Goal: Use online tool/utility: Utilize a website feature to perform a specific function

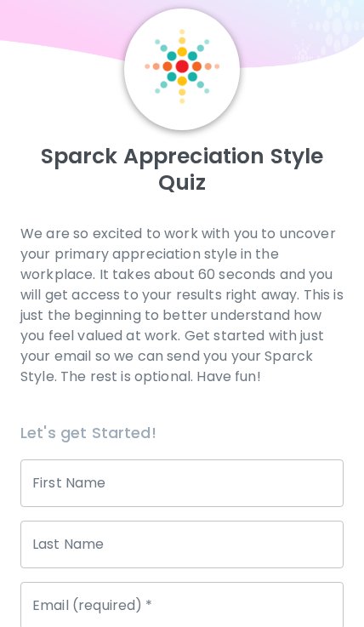
scroll to position [63, 0]
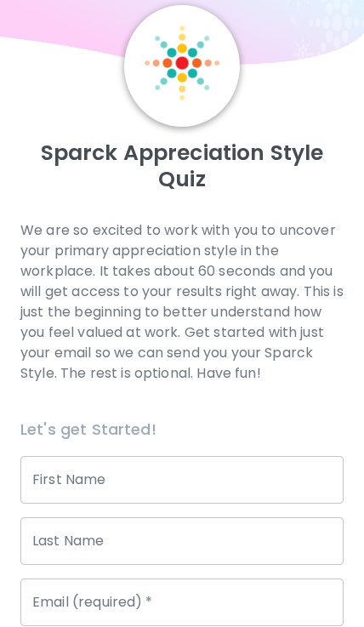
click at [205, 476] on input "First Name" at bounding box center [181, 480] width 323 height 48
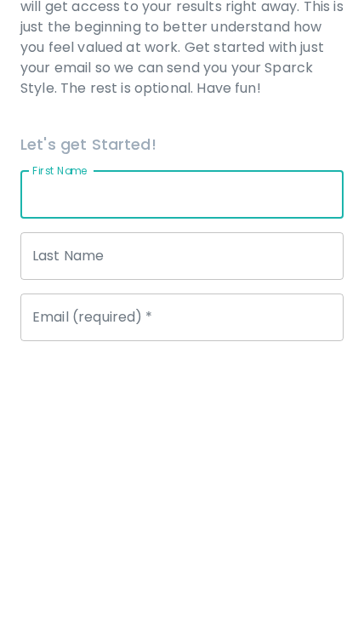
type input "[PERSON_NAME]"
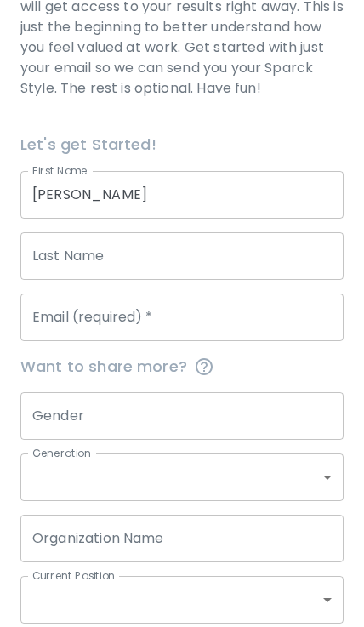
click at [184, 261] on input "Last Name" at bounding box center [181, 256] width 323 height 48
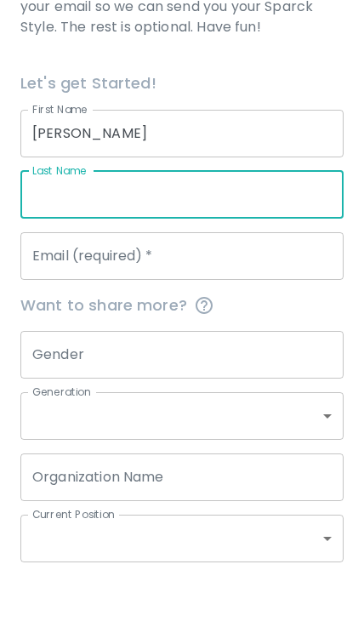
type input "[PERSON_NAME]"
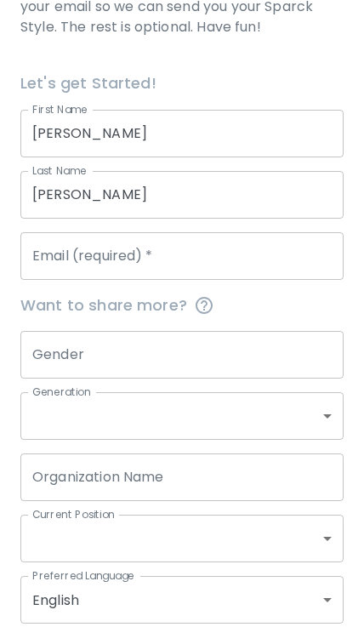
click at [167, 259] on input "Email (required)   *" at bounding box center [181, 256] width 323 height 48
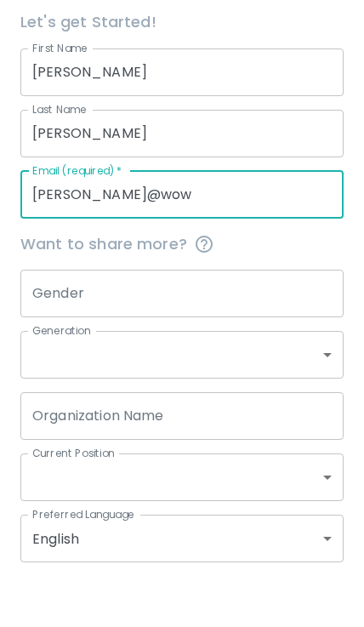
scroll to position [424, 0]
type input "[PERSON_NAME][EMAIL_ADDRESS][DOMAIN_NAME]"
click at [184, 317] on input "Gender" at bounding box center [181, 341] width 323 height 48
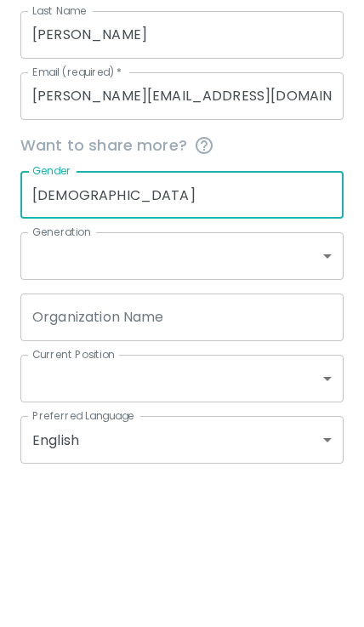
type input "[DEMOGRAPHIC_DATA]"
click at [202, 249] on body "Sparck Appreciation Style Quiz We are so excited to work with you to uncover yo…" at bounding box center [182, 141] width 364 height 1131
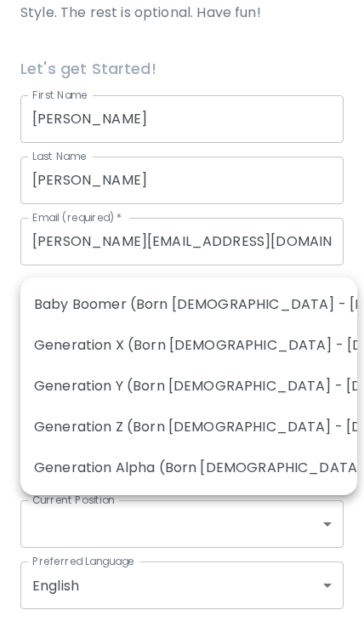
click at [212, 387] on li "Generation Y (Born [DEMOGRAPHIC_DATA] - [DEMOGRAPHIC_DATA])" at bounding box center [188, 386] width 337 height 41
type input "generation_y"
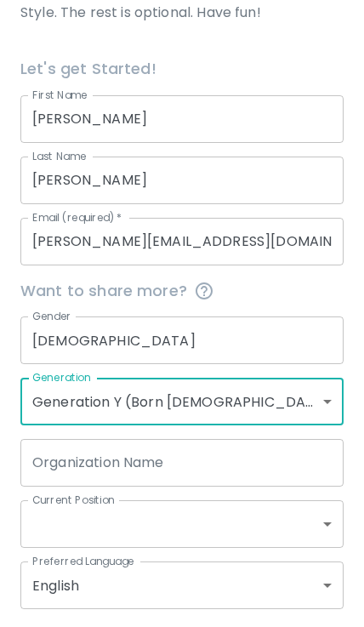
click at [226, 466] on input "Organization Name" at bounding box center [181, 463] width 323 height 48
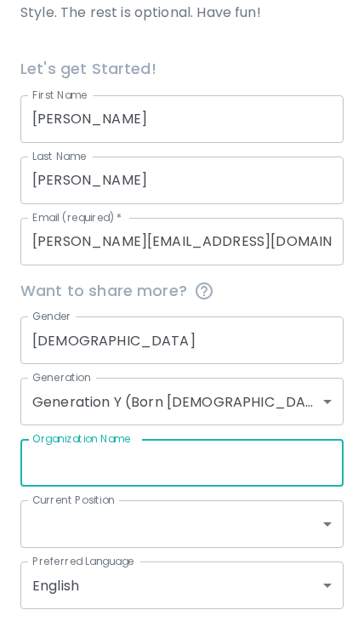
scroll to position [449, 0]
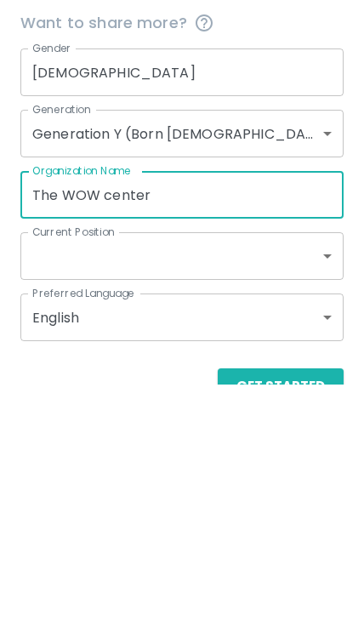
type input "The WOW center"
click at [180, 249] on body "Sparck Appreciation Style Quiz We are so excited to work with you to uncover yo…" at bounding box center [182, 116] width 364 height 1131
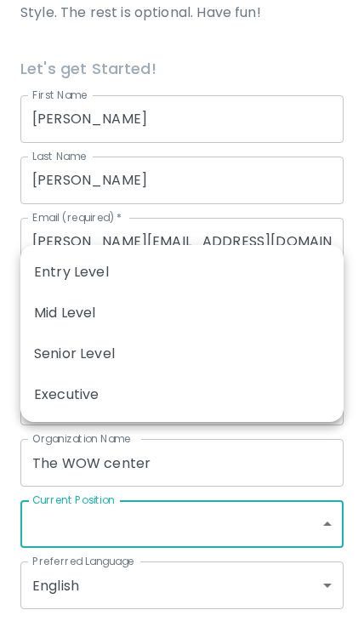
click at [182, 277] on li "Entry Level" at bounding box center [181, 272] width 323 height 41
type input "entry_level"
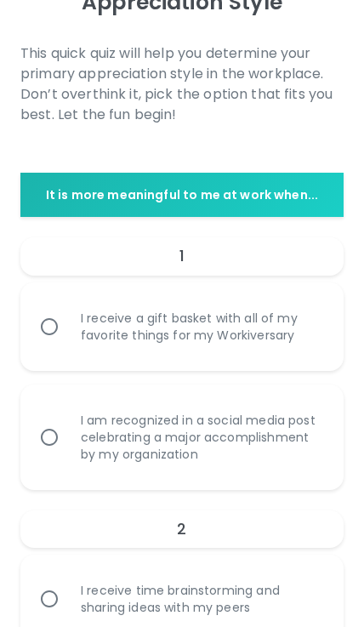
scroll to position [242, 0]
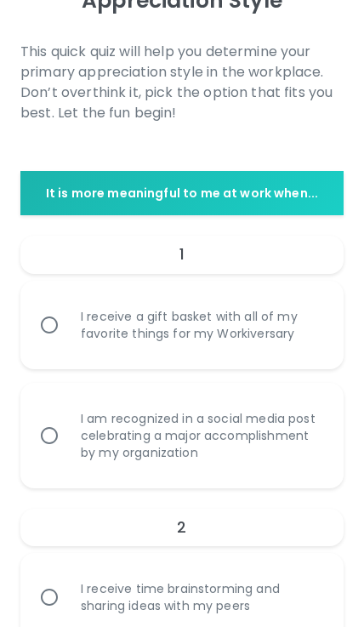
click at [59, 320] on input "I receive a gift basket with all of my favorite things for my Workiversary" at bounding box center [49, 325] width 36 height 36
radio input "true"
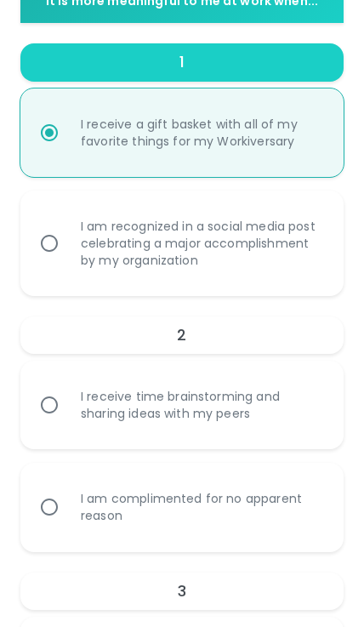
scroll to position [442, 0]
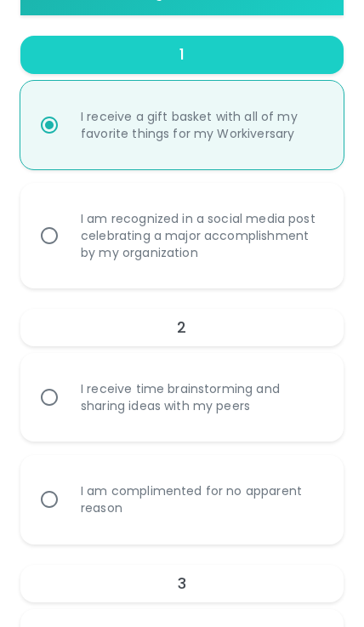
click at [62, 397] on input "I receive time brainstorming and sharing ideas with my peers" at bounding box center [49, 398] width 36 height 36
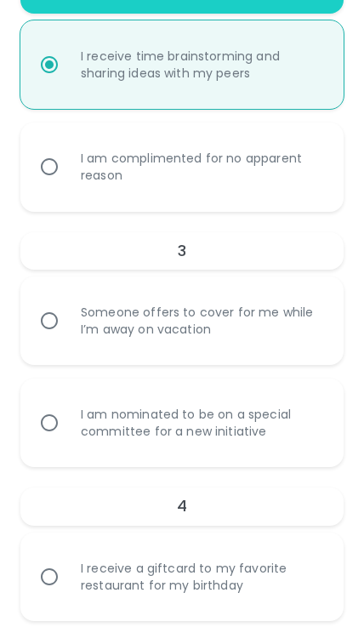
scroll to position [783, 0]
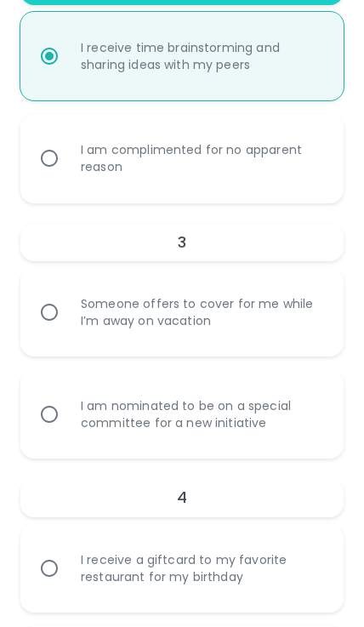
click at [88, 412] on div "I am nominated to be on a special committee for a new initiative" at bounding box center [200, 414] width 267 height 75
click at [67, 412] on input "I am nominated to be on a special committee for a new initiative" at bounding box center [49, 415] width 36 height 36
radio input "true"
radio input "false"
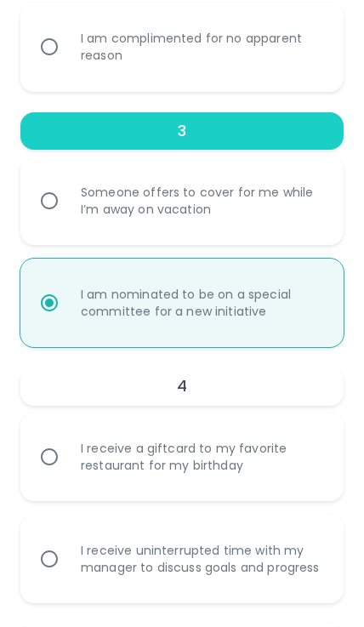
scroll to position [919, 0]
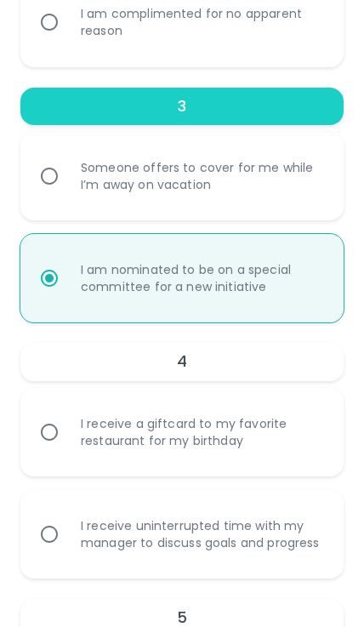
click at [60, 428] on input "I receive a giftcard to my favorite restaurant for my birthday" at bounding box center [49, 432] width 36 height 36
radio input "false"
radio input "true"
radio input "false"
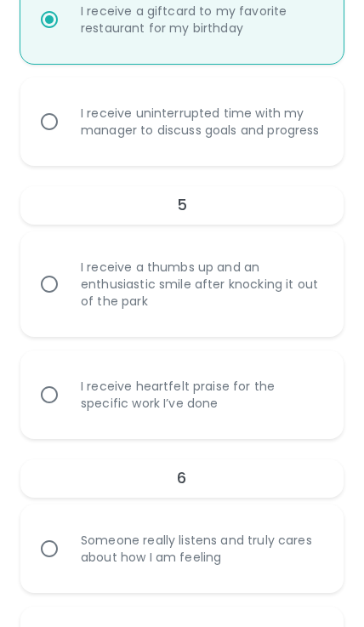
scroll to position [1351, 0]
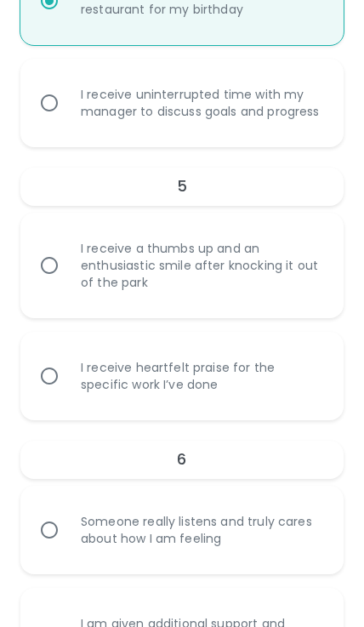
click at [61, 394] on input "I receive heartfelt praise for the specific work I’ve done" at bounding box center [49, 376] width 36 height 36
radio input "false"
radio input "true"
radio input "false"
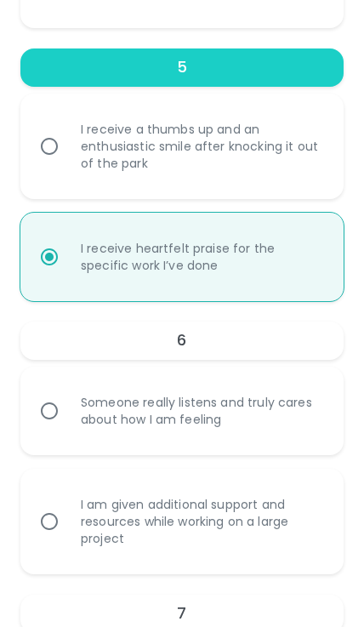
scroll to position [1487, 0]
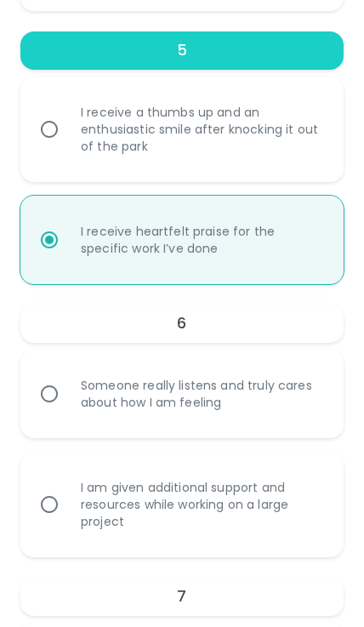
click at [83, 399] on div "Someone really listens and truly cares about how I am feeling" at bounding box center [200, 394] width 267 height 75
click at [67, 399] on input "Someone really listens and truly cares about how I am feeling" at bounding box center [49, 394] width 36 height 36
radio input "false"
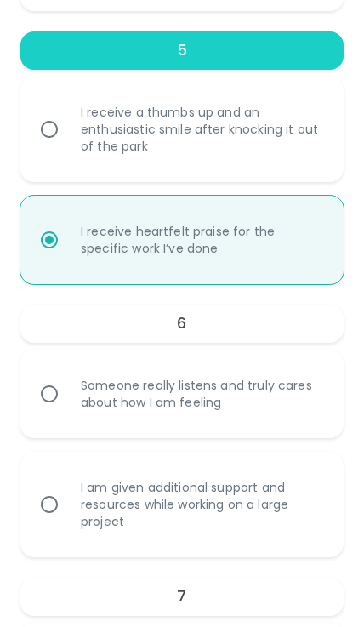
radio input "true"
radio input "false"
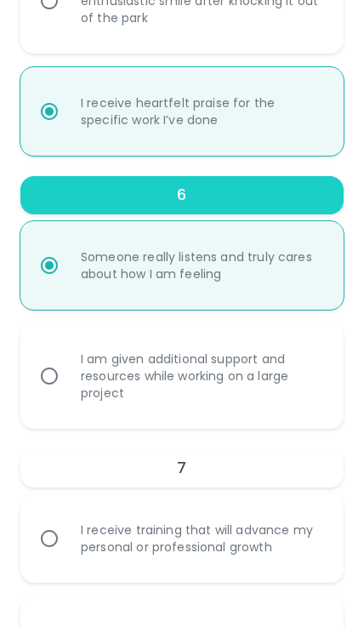
scroll to position [1623, 0]
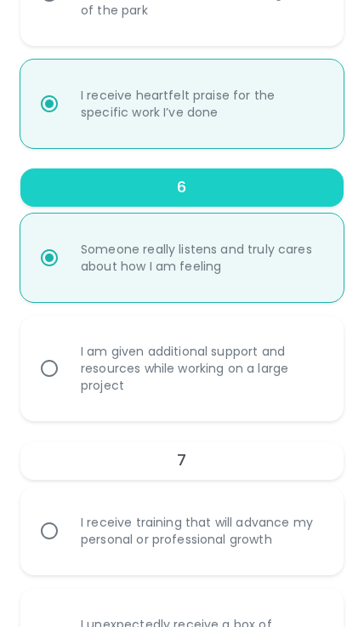
click at [79, 380] on div "I am given additional support and resources while working on a large project" at bounding box center [200, 369] width 267 height 92
click at [67, 380] on input "I am given additional support and resources while working on a large project" at bounding box center [49, 369] width 36 height 36
radio input "false"
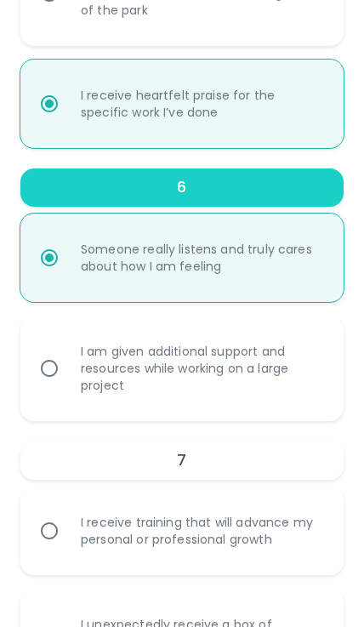
radio input "false"
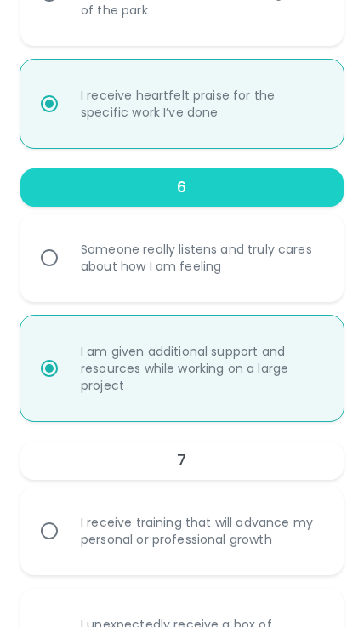
click at [103, 281] on div "Someone really listens and truly cares about how I am feeling" at bounding box center [200, 257] width 267 height 75
click at [67, 276] on input "Someone really listens and truly cares about how I am feeling" at bounding box center [49, 258] width 36 height 36
radio input "false"
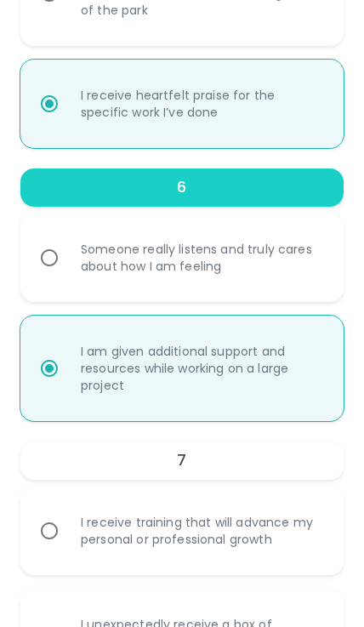
radio input "false"
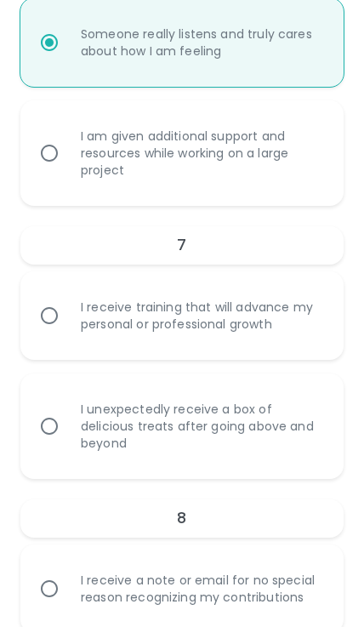
scroll to position [1844, 0]
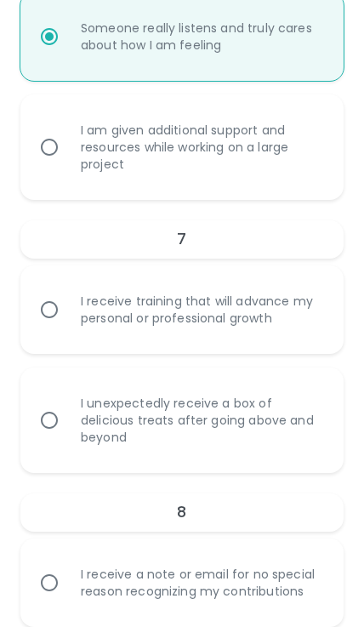
click at [111, 324] on div "I receive training that will advance my personal or professional growth" at bounding box center [200, 309] width 267 height 75
click at [67, 324] on input "I receive training that will advance my personal or professional growth" at bounding box center [49, 310] width 36 height 36
radio input "false"
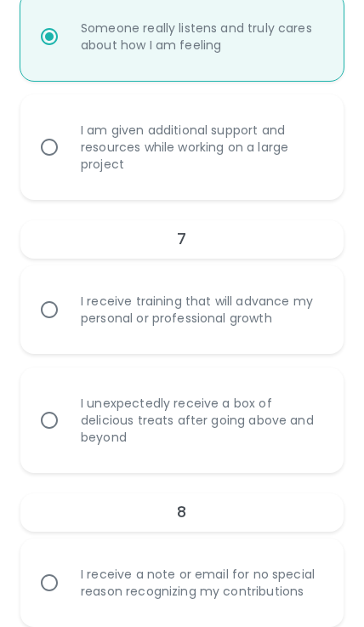
radio input "false"
radio input "true"
radio input "false"
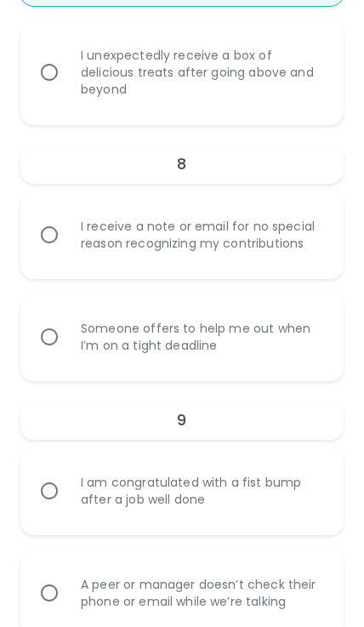
scroll to position [2196, 0]
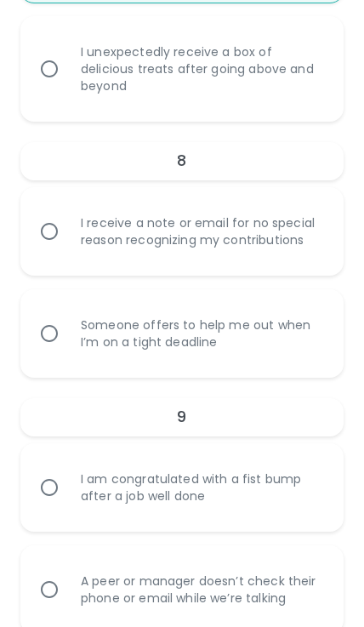
click at [43, 233] on input "I receive a note or email for no special reason recognizing my contributions" at bounding box center [49, 232] width 36 height 36
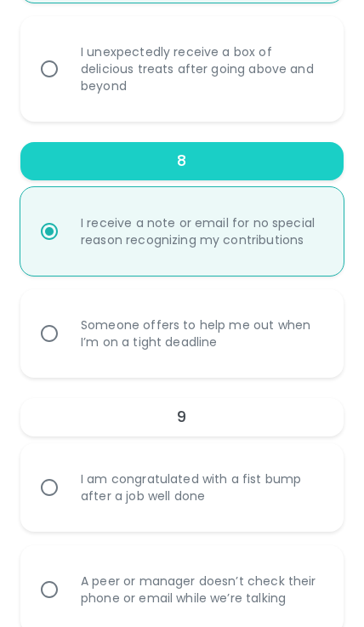
radio input "false"
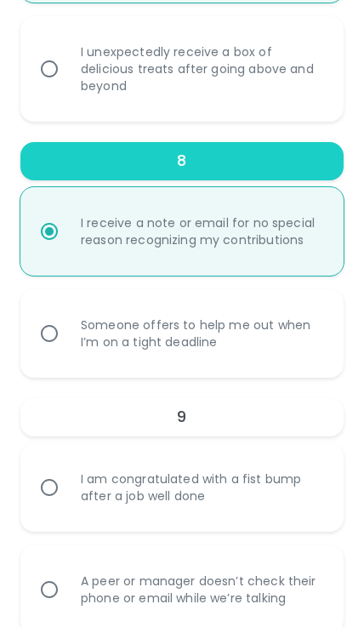
radio input "true"
radio input "false"
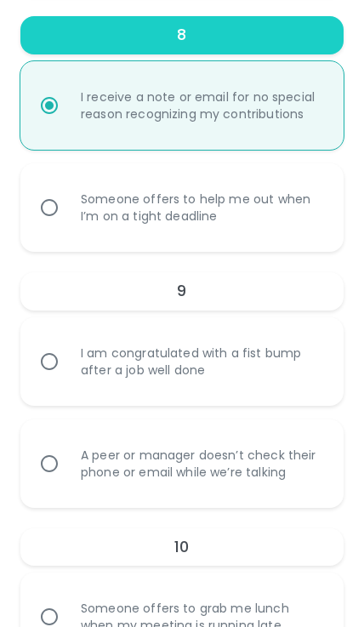
scroll to position [2332, 0]
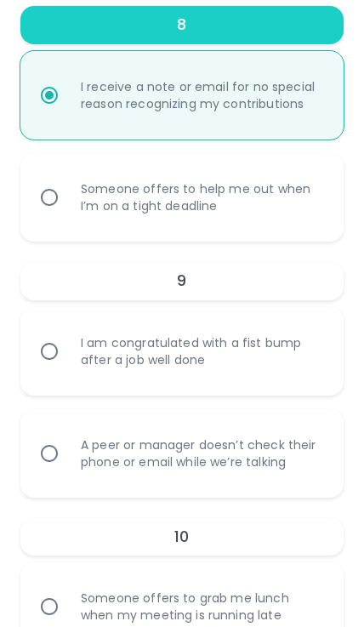
click at [86, 352] on div "I am congratulated with a fist bump after a job well done" at bounding box center [200, 351] width 267 height 75
click at [67, 352] on input "I am congratulated with a fist bump after a job well done" at bounding box center [49, 352] width 36 height 36
radio input "false"
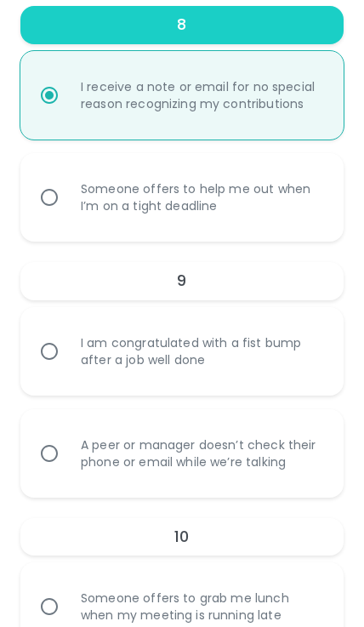
radio input "false"
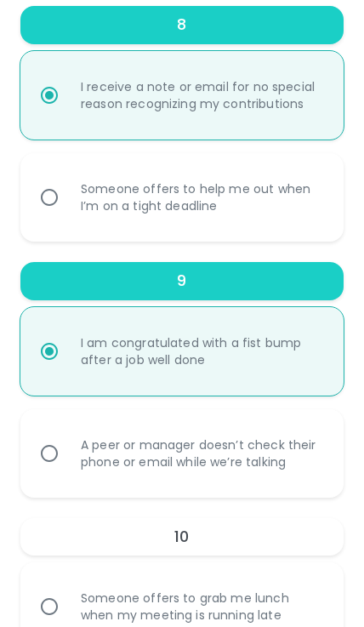
radio input "true"
radio input "false"
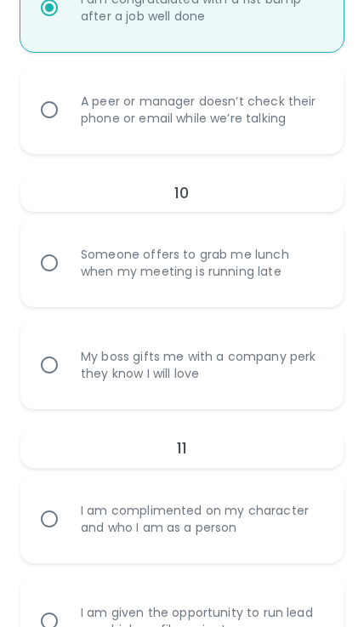
scroll to position [2677, 0]
click at [91, 372] on div "My boss gifts me with a company perk they know I will love" at bounding box center [200, 364] width 267 height 75
click at [67, 372] on input "My boss gifts me with a company perk they know I will love" at bounding box center [49, 364] width 36 height 36
radio input "false"
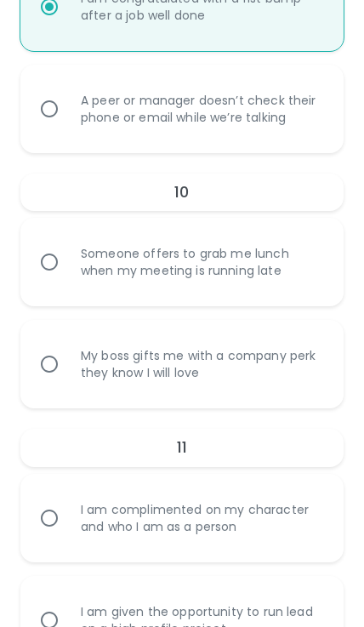
radio input "false"
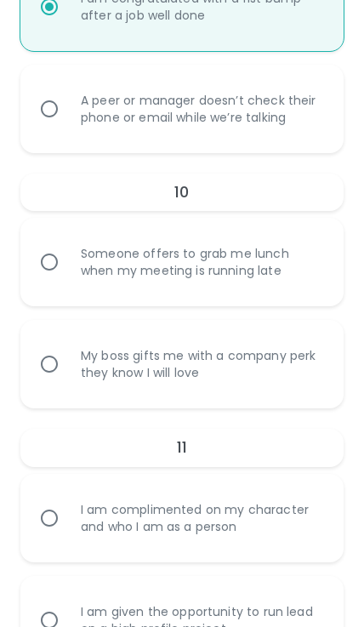
radio input "true"
radio input "false"
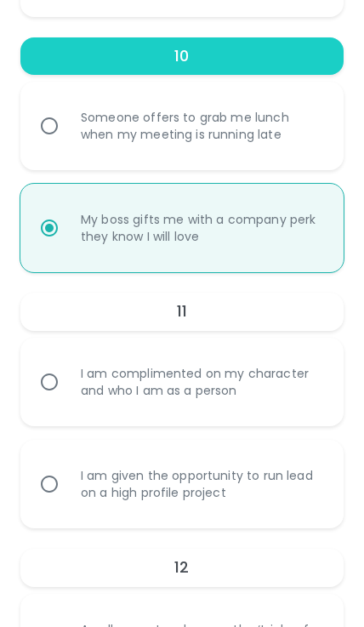
scroll to position [2814, 0]
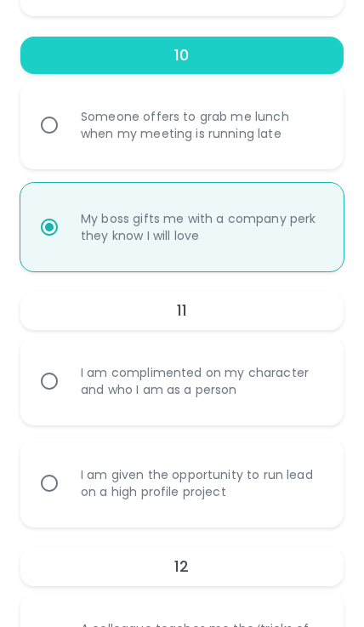
radio input "false"
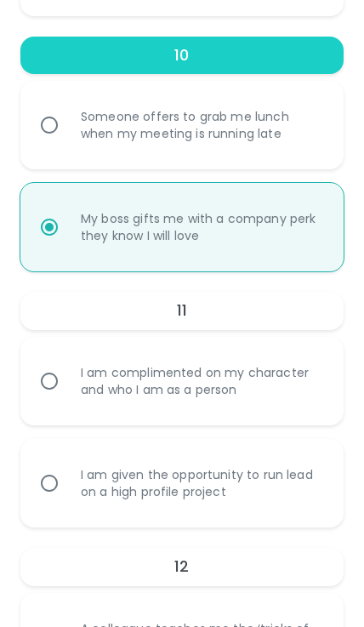
radio input "false"
radio input "true"
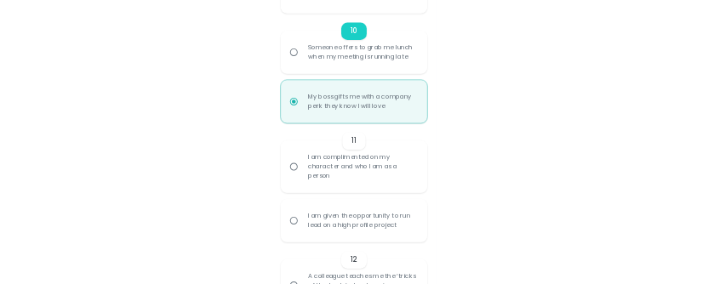
scroll to position [2039, 0]
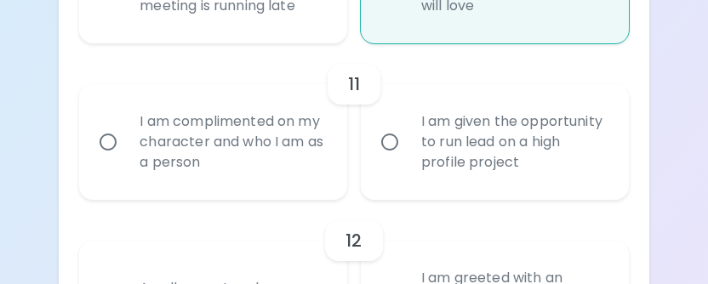
radio input "false"
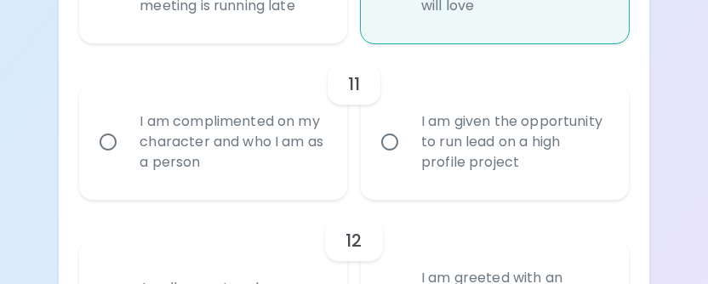
radio input "false"
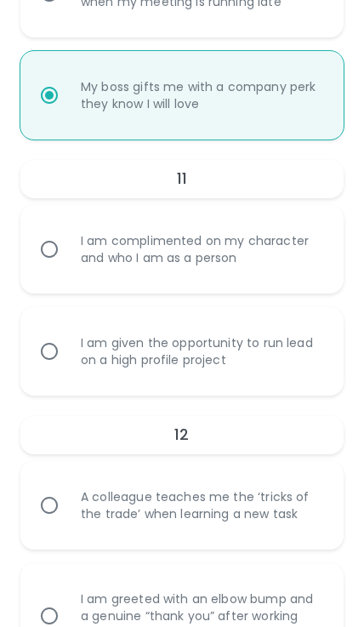
scroll to position [2945, 0]
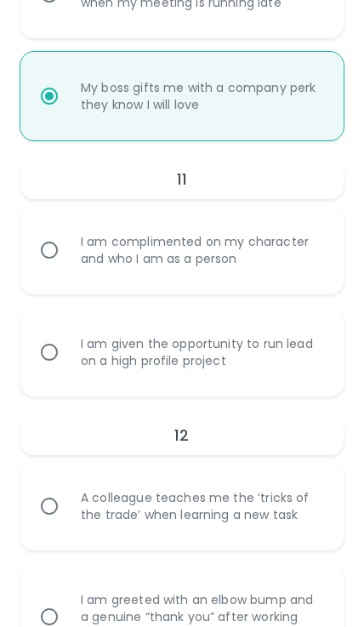
click at [45, 264] on input "I am complimented on my character and who I am as a person" at bounding box center [49, 250] width 36 height 36
radio input "false"
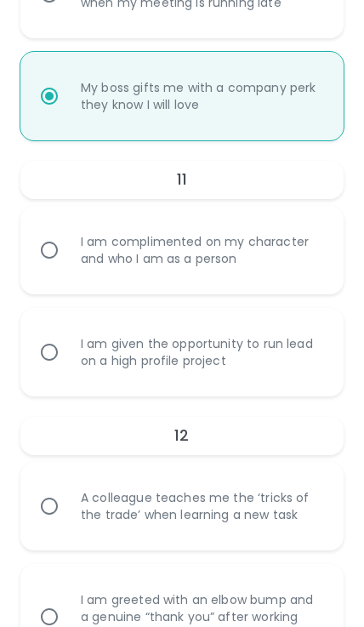
radio input "false"
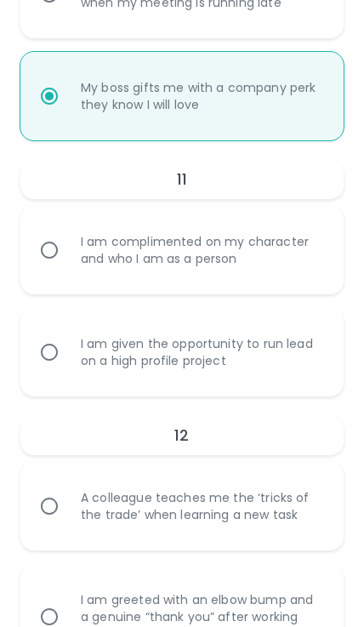
radio input "false"
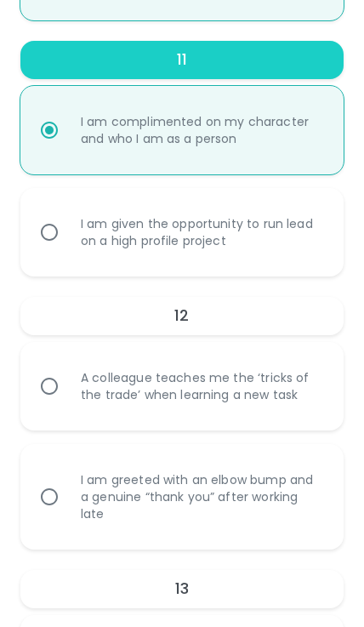
scroll to position [3081, 0]
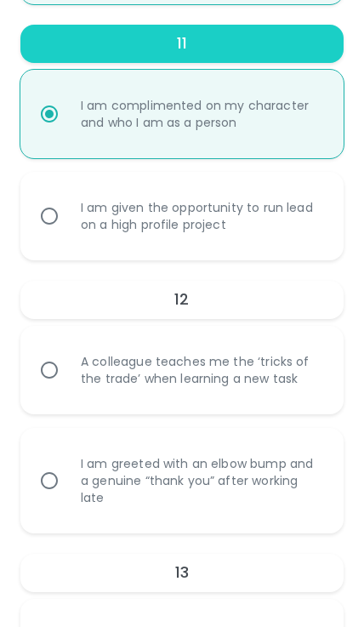
click at [55, 368] on input "A colleague teaches me the ‘tricks of the trade’ when learning a new task" at bounding box center [49, 370] width 36 height 36
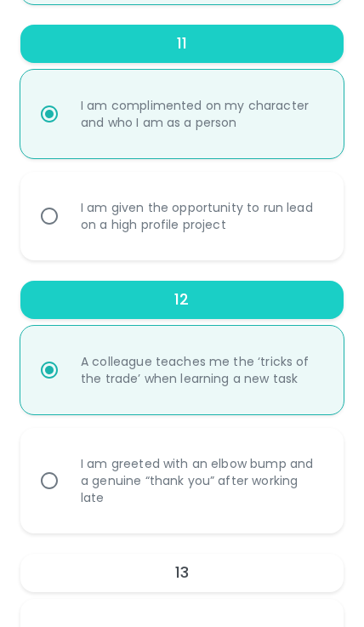
radio input "false"
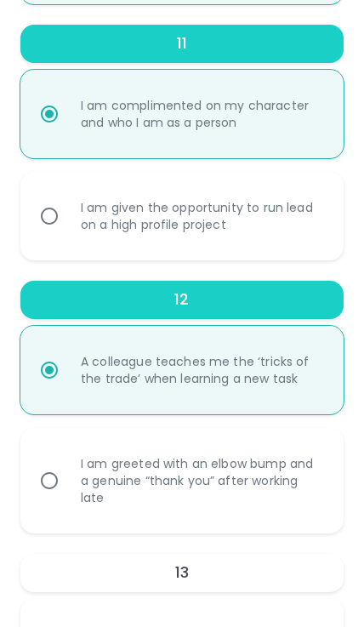
radio input "false"
radio input "true"
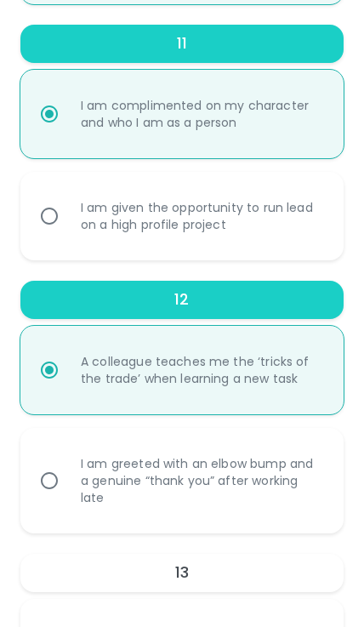
radio input "false"
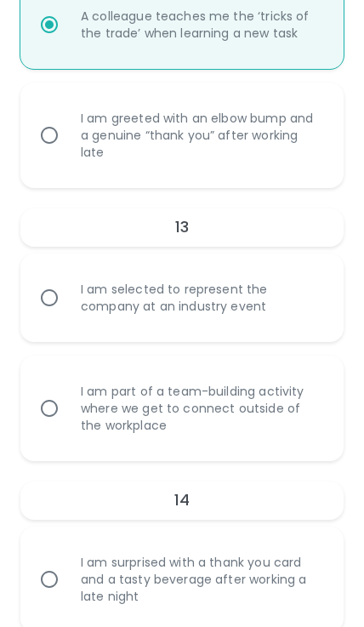
scroll to position [3432, 0]
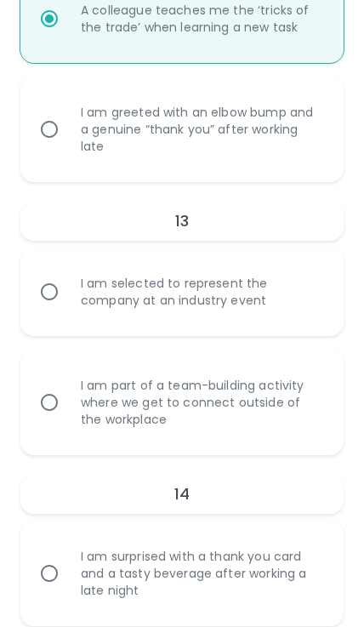
click at [60, 406] on input "I am part of a team-building activity where we get to connect outside of the wo…" at bounding box center [49, 403] width 36 height 36
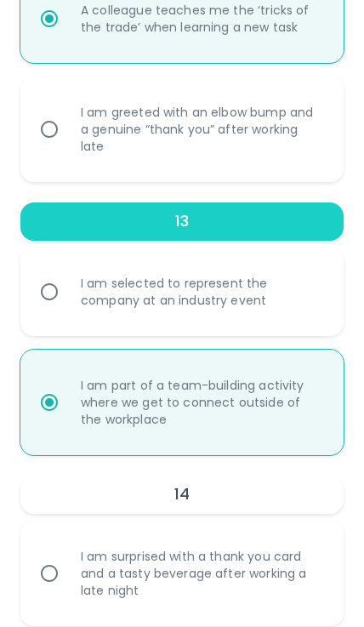
radio input "false"
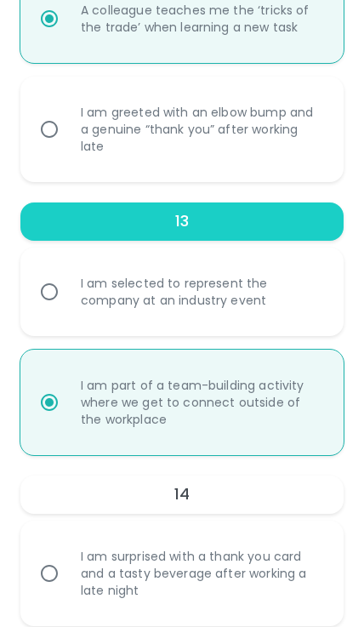
radio input "false"
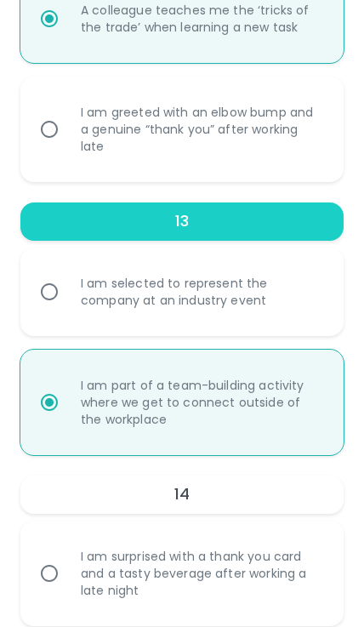
radio input "true"
radio input "false"
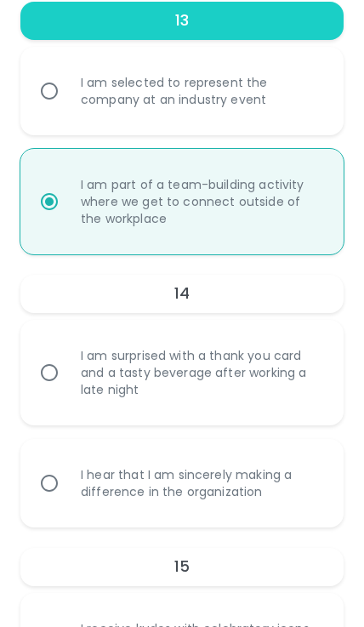
scroll to position [3638, 0]
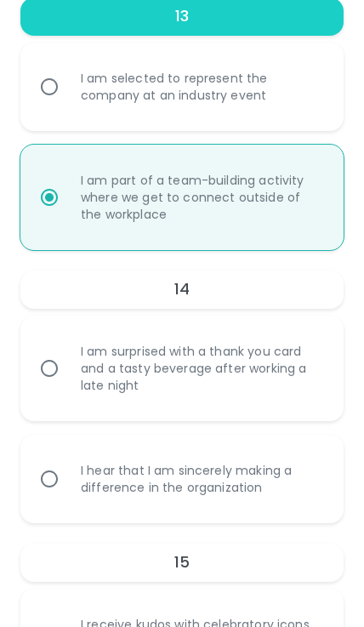
click at [78, 378] on div "I am surprised with a thank you card and a tasty beverage after working a late …" at bounding box center [200, 369] width 267 height 92
click at [67, 378] on input "I am surprised with a thank you card and a tasty beverage after working a late …" at bounding box center [49, 369] width 36 height 36
radio input "false"
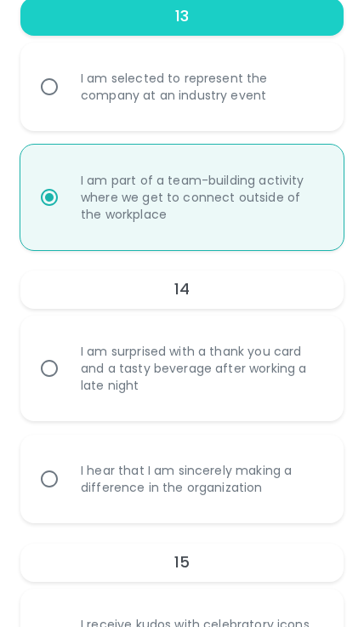
radio input "false"
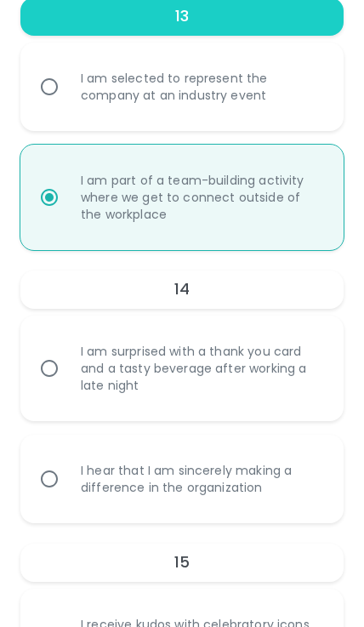
radio input "false"
radio input "true"
radio input "false"
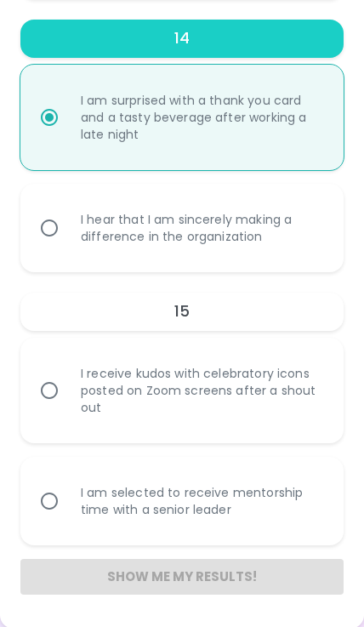
scroll to position [3895, 0]
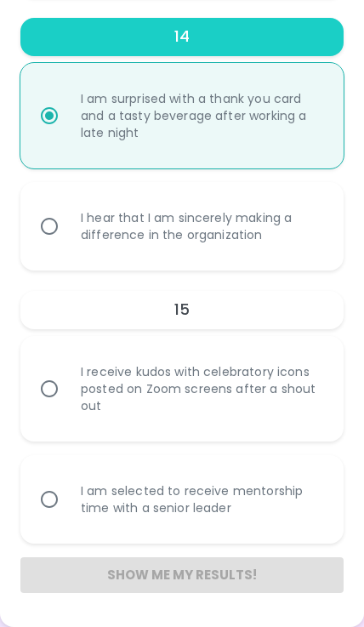
click at [94, 494] on div "I am selected to receive mentorship time with a senior leader" at bounding box center [200, 499] width 267 height 75
click at [67, 494] on input "I am selected to receive mentorship time with a senior leader" at bounding box center [49, 500] width 36 height 36
radio input "false"
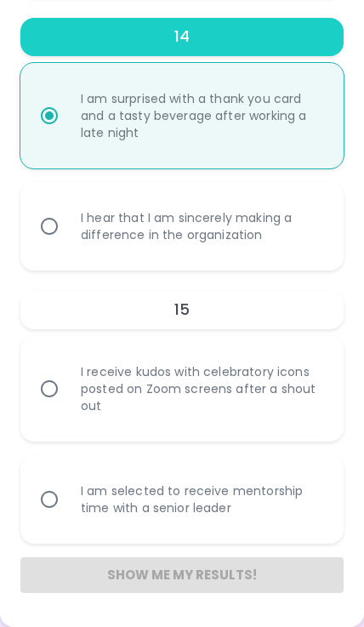
radio input "false"
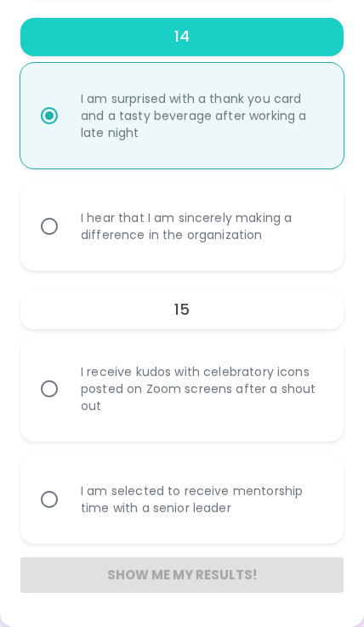
radio input "false"
radio input "true"
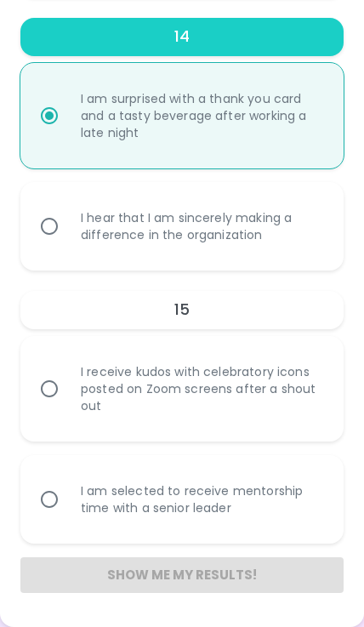
radio input "false"
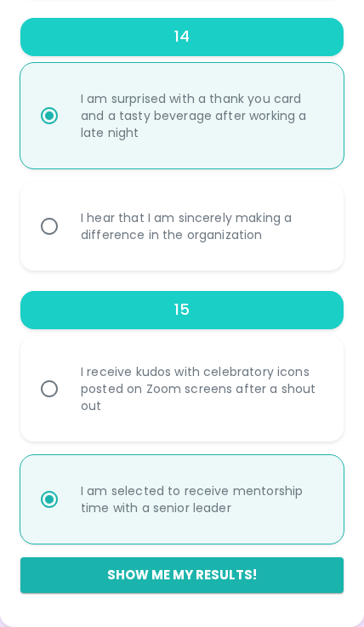
click at [217, 578] on button "Show me my results!" at bounding box center [181, 575] width 323 height 36
radio input "false"
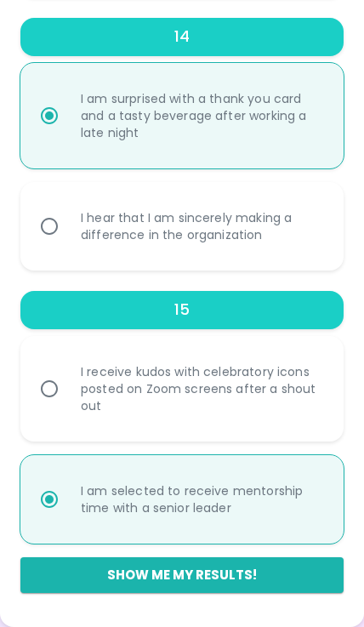
radio input "false"
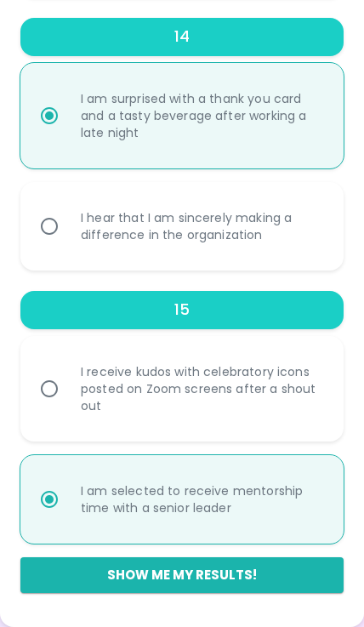
radio input "false"
radio input "true"
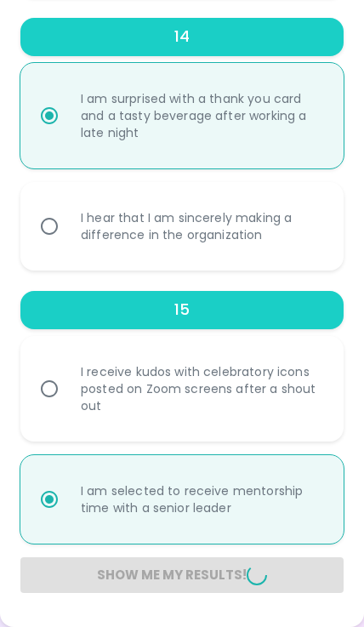
radio input "false"
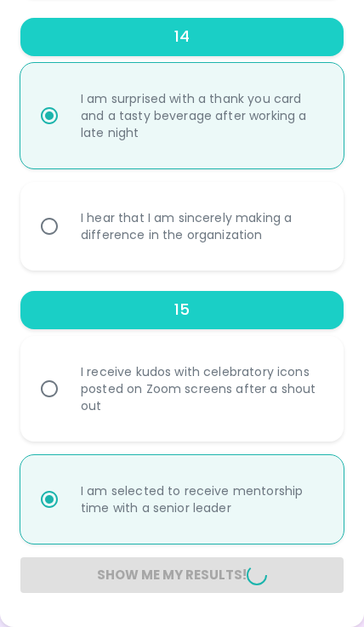
radio input "false"
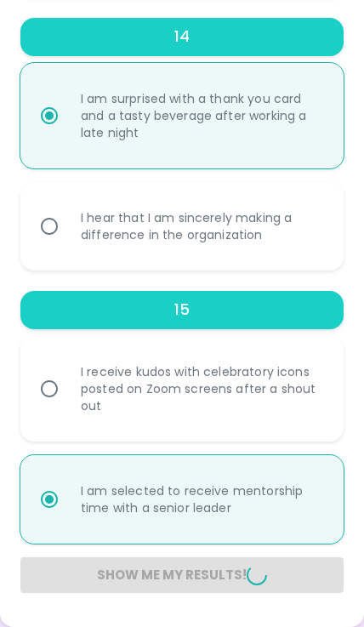
radio input "false"
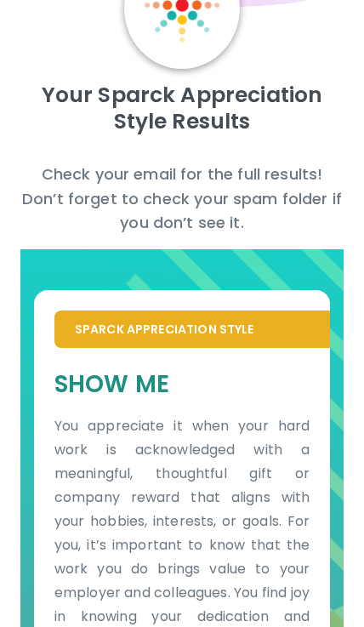
scroll to position [115, 0]
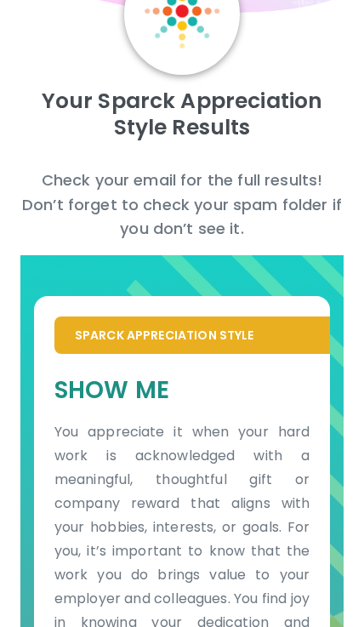
click at [214, 329] on p "Sparck Appreciation Style" at bounding box center [192, 335] width 235 height 17
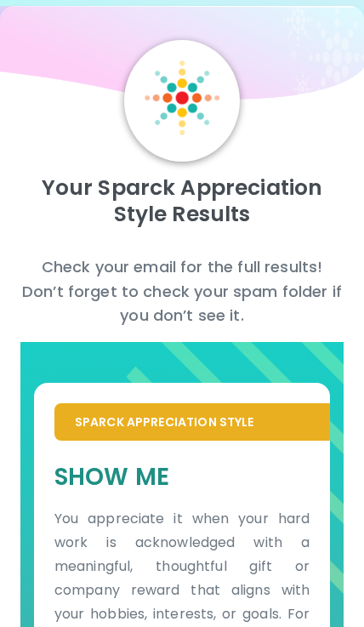
scroll to position [26, 0]
